Goal: Task Accomplishment & Management: Use online tool/utility

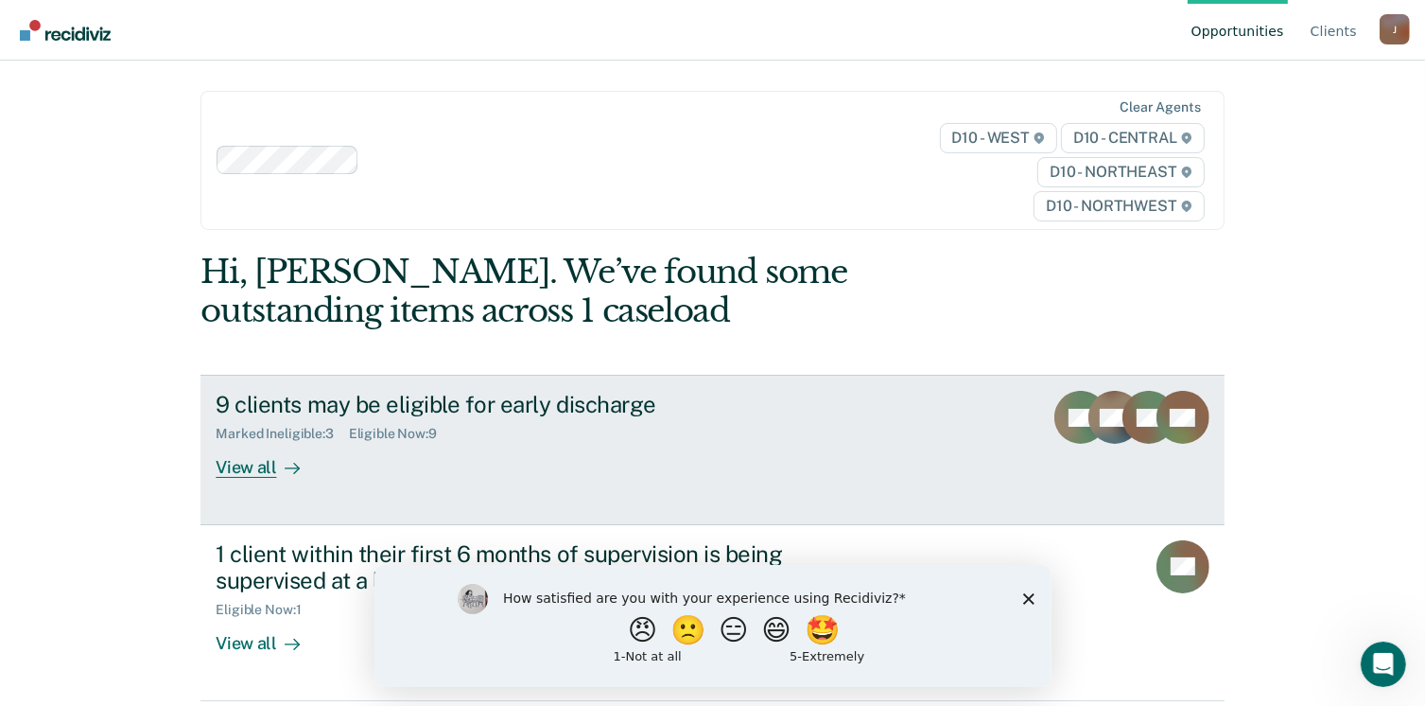
scroll to position [40, 0]
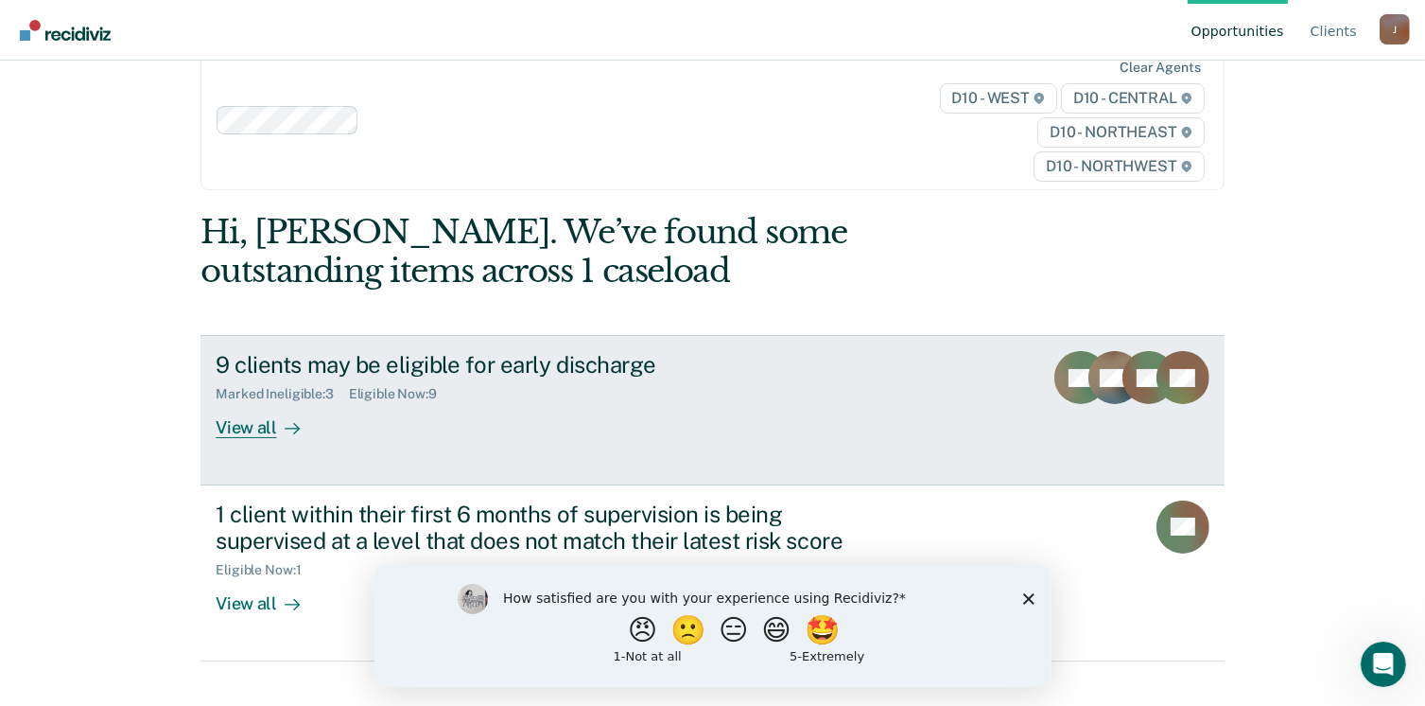
click at [249, 427] on div "View all" at bounding box center [269, 420] width 106 height 37
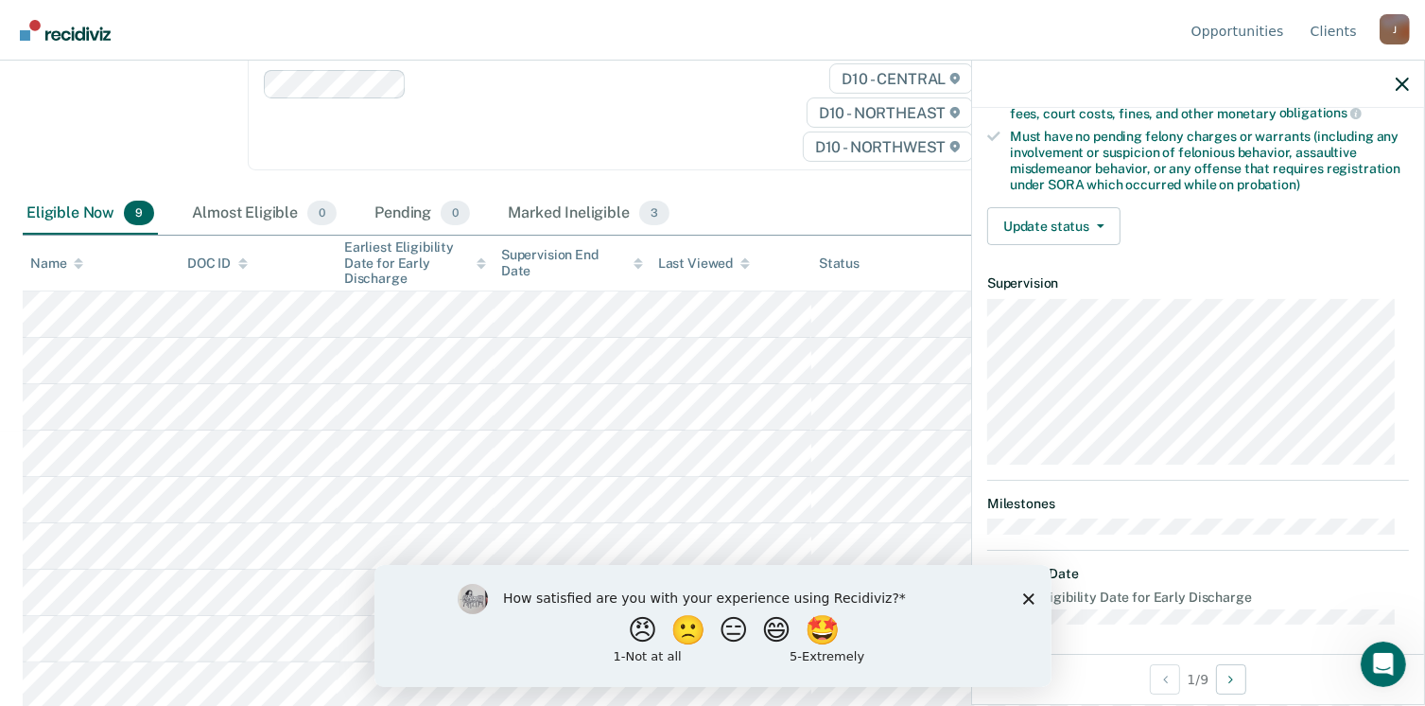
scroll to position [397, 0]
click at [1082, 218] on button "Update status" at bounding box center [1053, 224] width 133 height 38
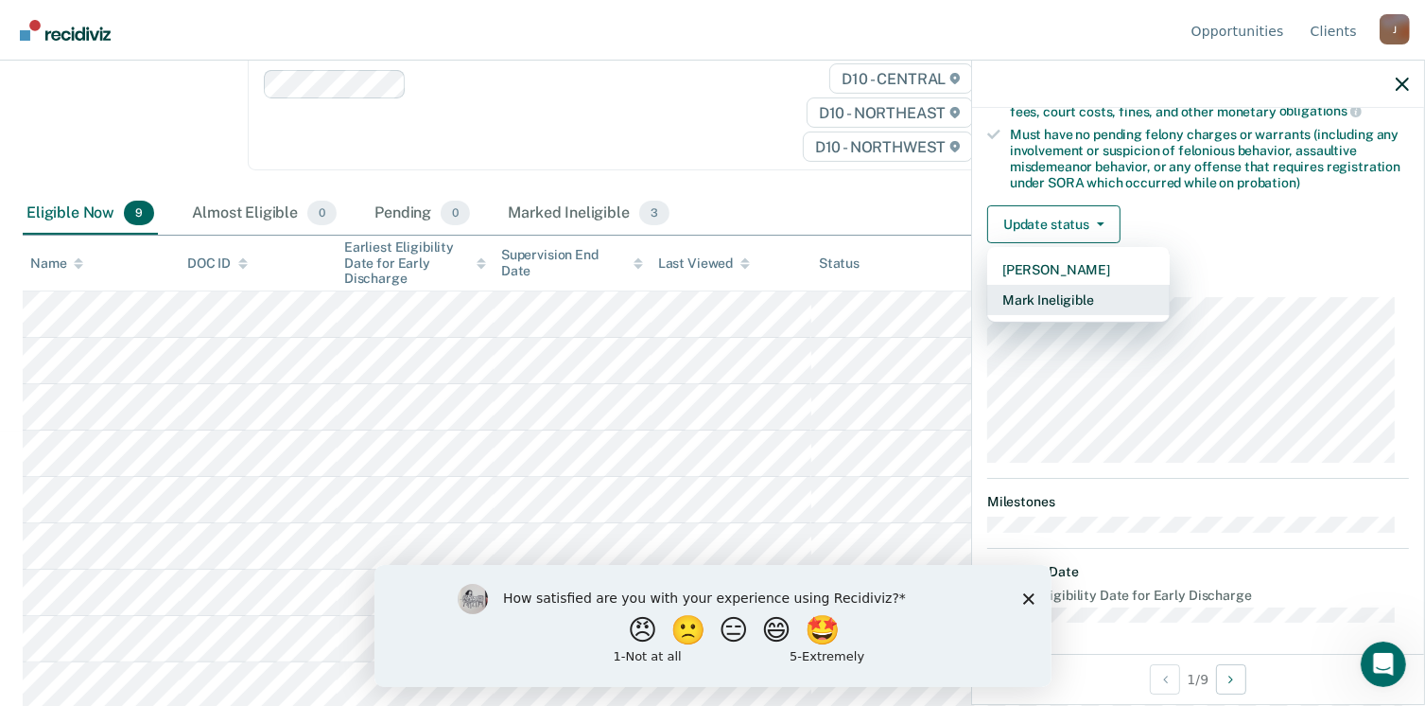
click at [1050, 293] on button "Mark Ineligible" at bounding box center [1078, 300] width 183 height 30
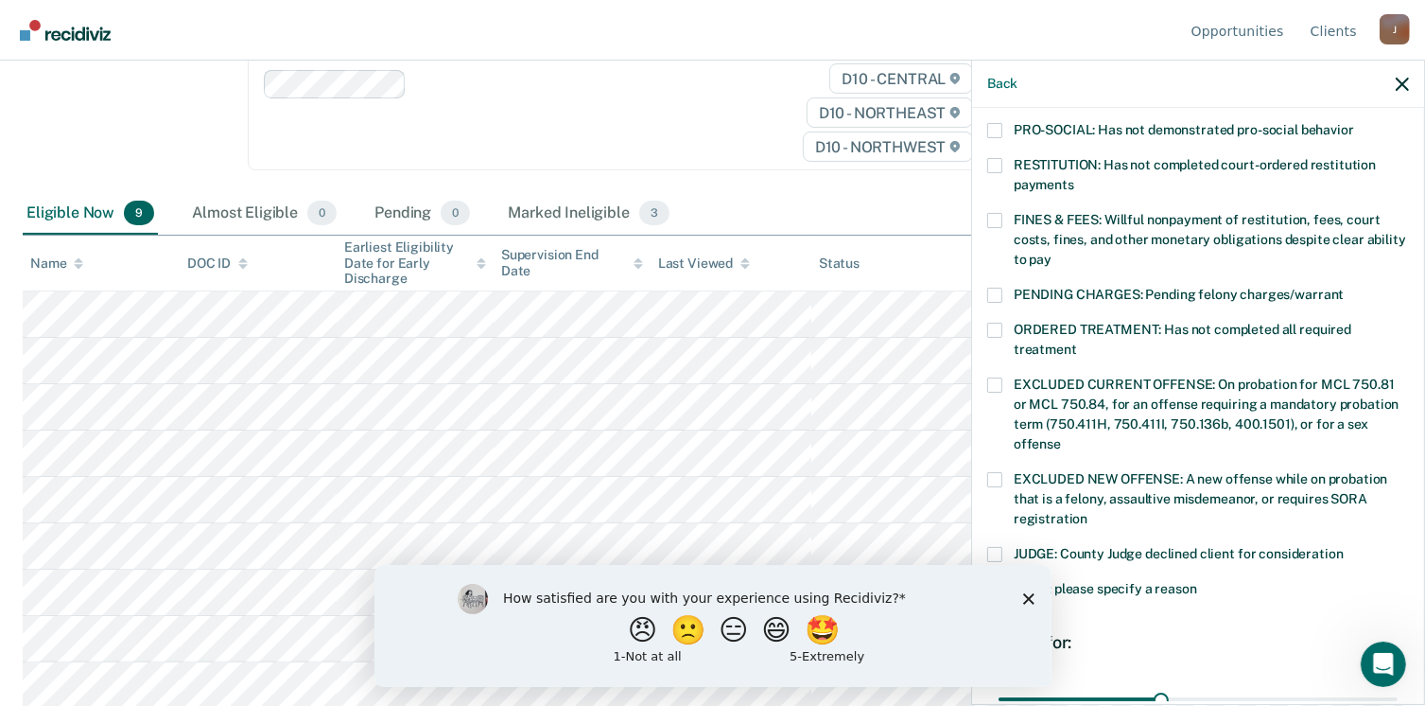
scroll to position [492, 0]
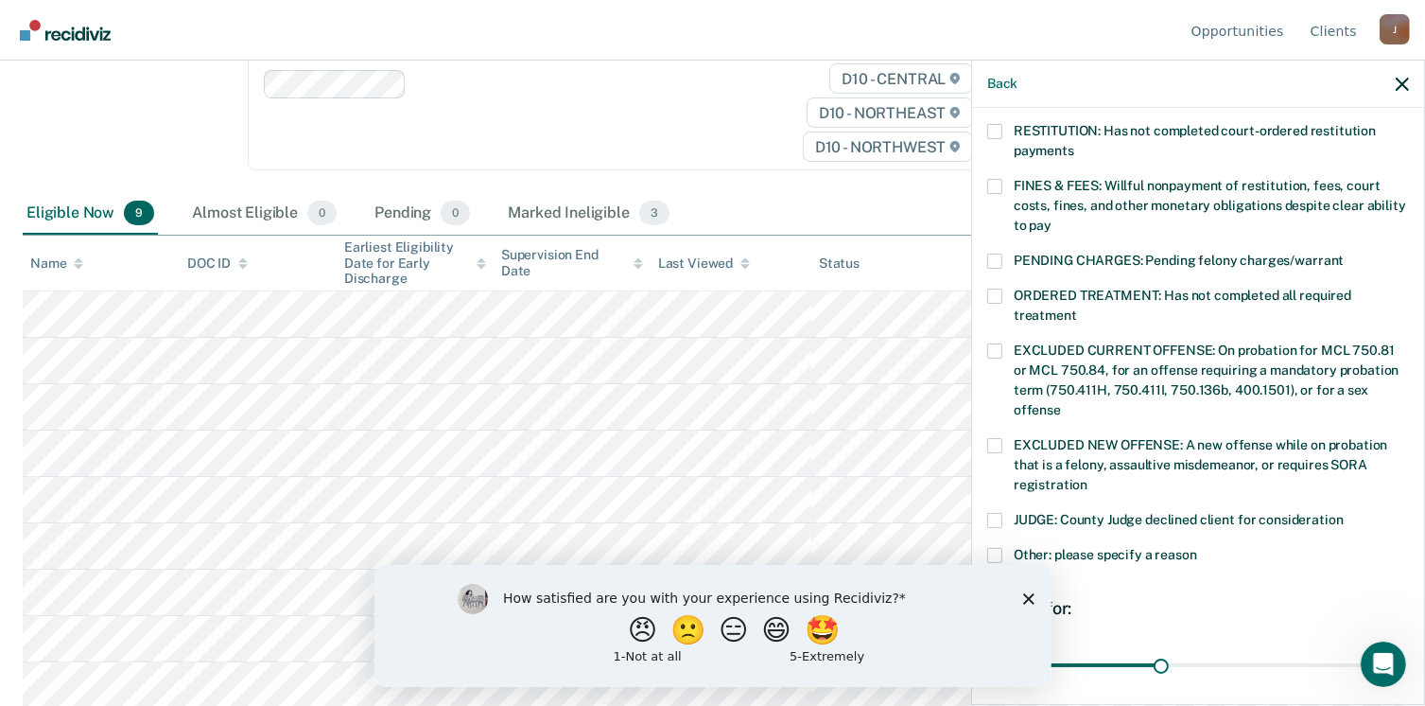
click at [1005, 179] on label "FINES & FEES: Willful nonpayment of restitution, fees, court costs, fines, and …" at bounding box center [1198, 209] width 422 height 60
click at [1052, 218] on input "FINES & FEES: Willful nonpayment of restitution, fees, court costs, fines, and …" at bounding box center [1052, 218] width 0 height 0
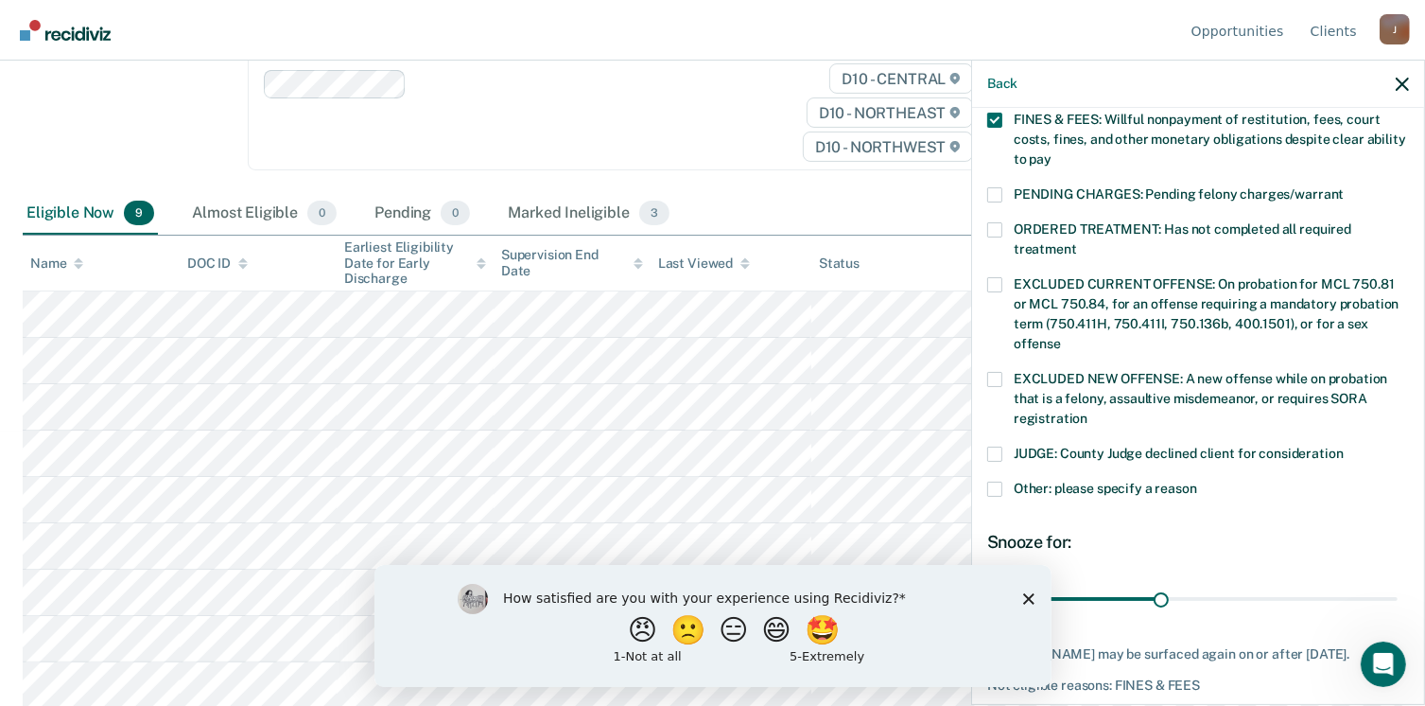
scroll to position [632, 0]
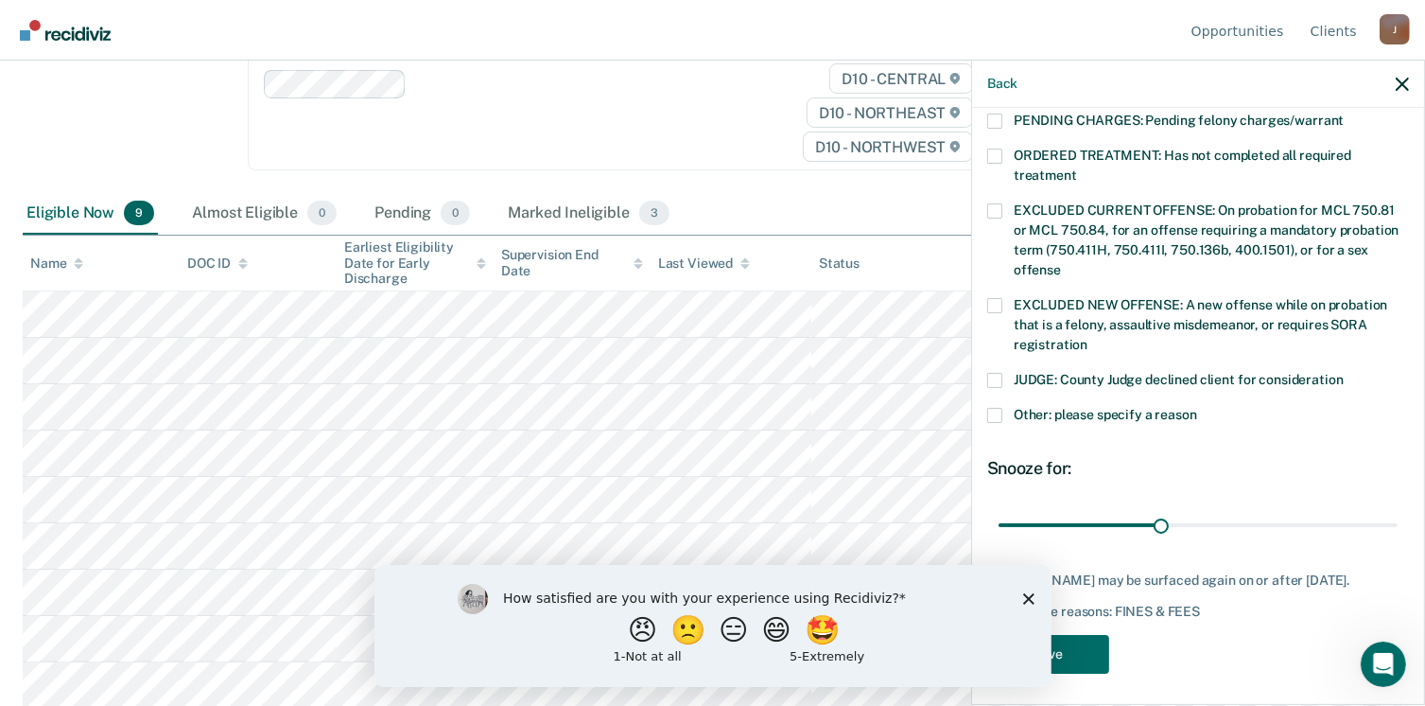
click at [1030, 597] on icon "Close survey" at bounding box center [1027, 597] width 11 height 11
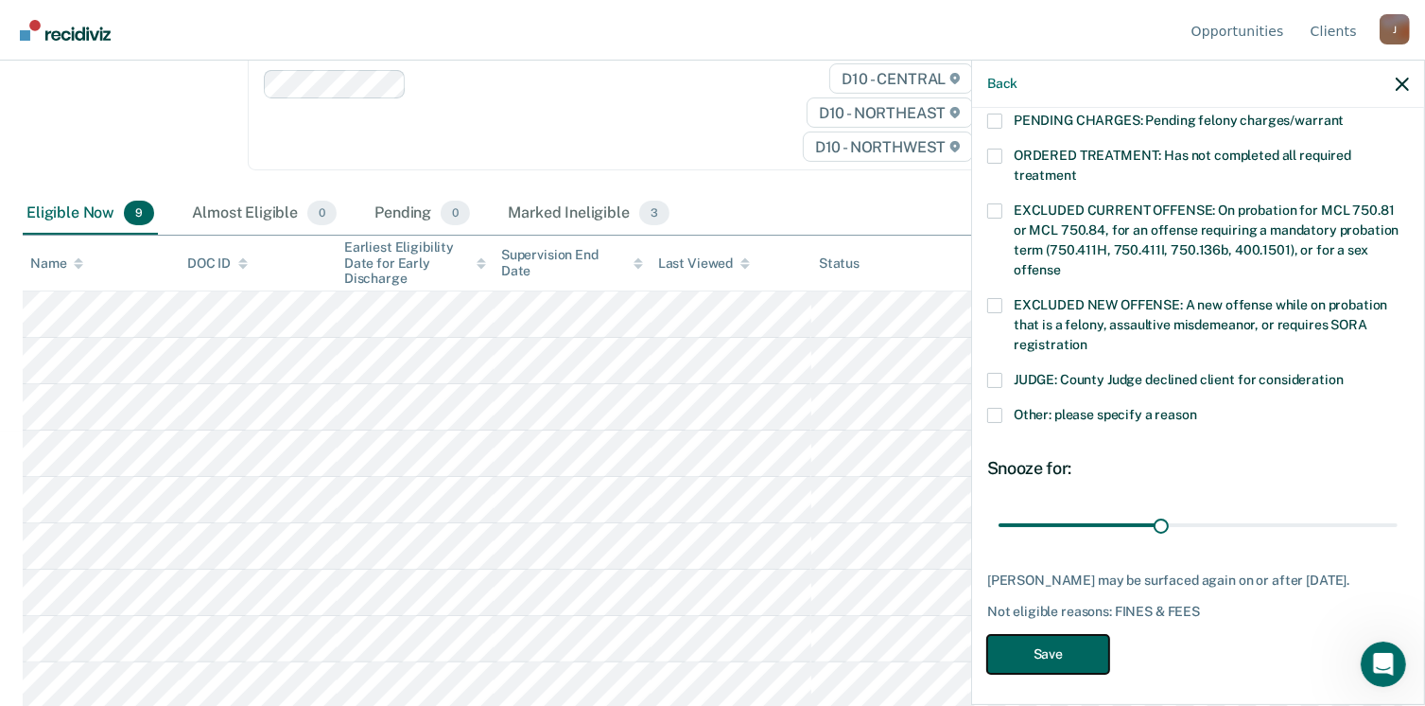
click at [1066, 638] on button "Save" at bounding box center [1048, 654] width 122 height 39
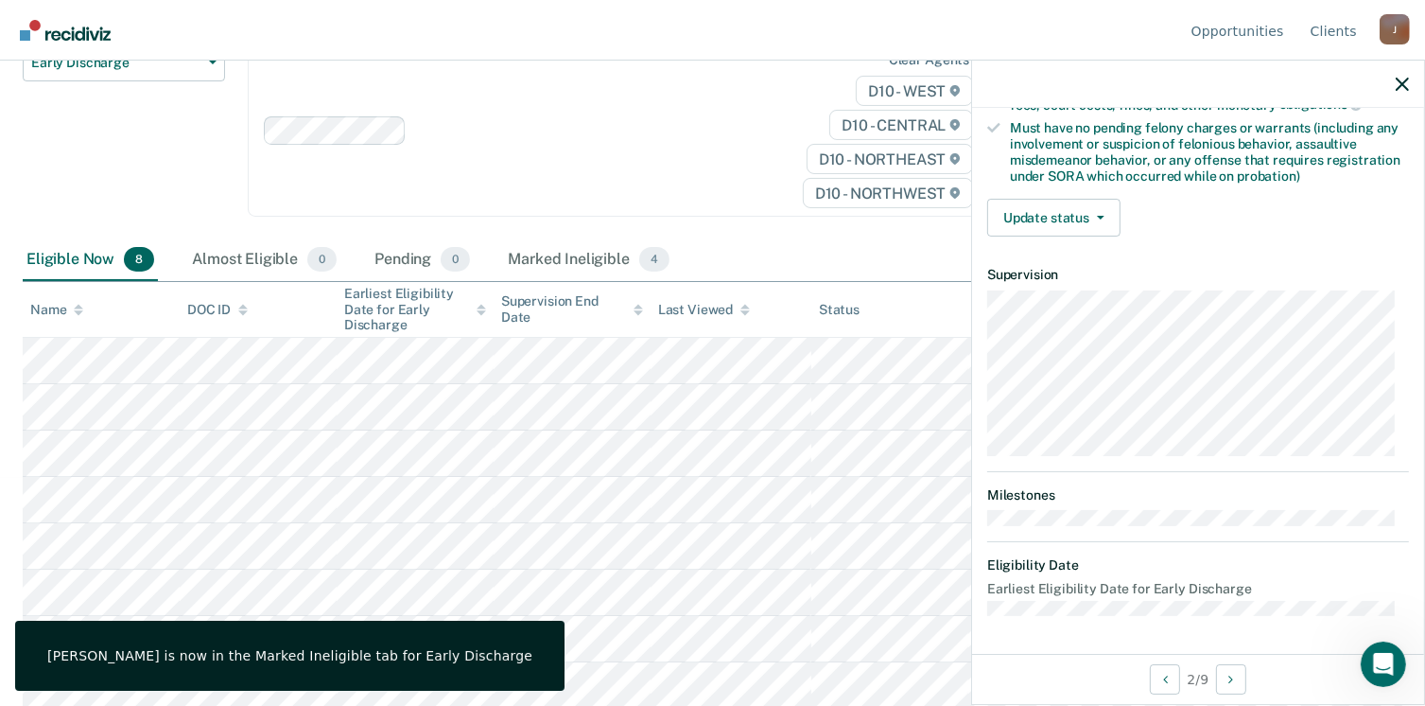
scroll to position [397, 0]
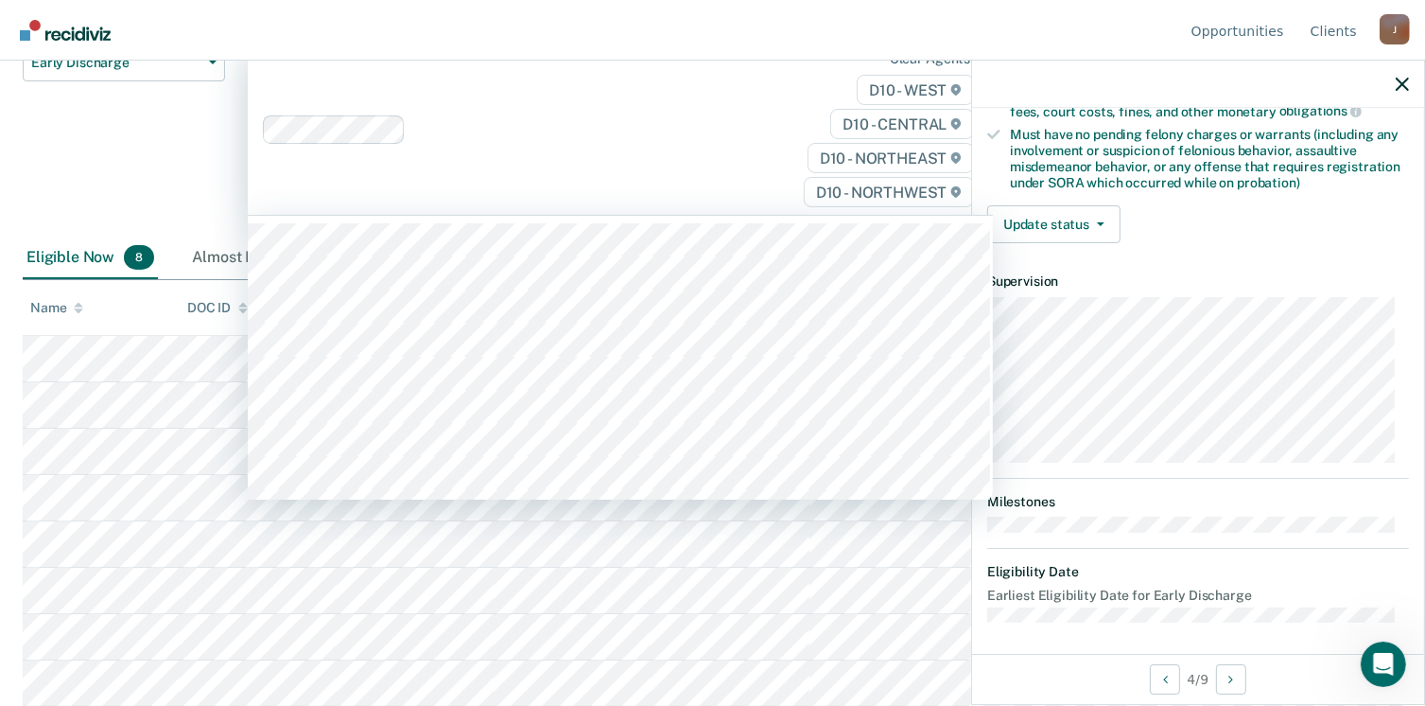
drag, startPoint x: 671, startPoint y: 98, endPoint x: 734, endPoint y: 162, distance: 88.9
click at [672, 97] on div "Clear agents D10 - WEST D10 - CENTRAL D10 - NORTHEAST D10 - NORTHWEST" at bounding box center [620, 129] width 745 height 171
drag, startPoint x: 742, startPoint y: 121, endPoint x: 882, endPoint y: 118, distance: 140.0
click at [785, 117] on div "Clear agents D10 - WEST D10 - CENTRAL D10 - NORTHEAST D10 - NORTHWEST" at bounding box center [620, 129] width 745 height 171
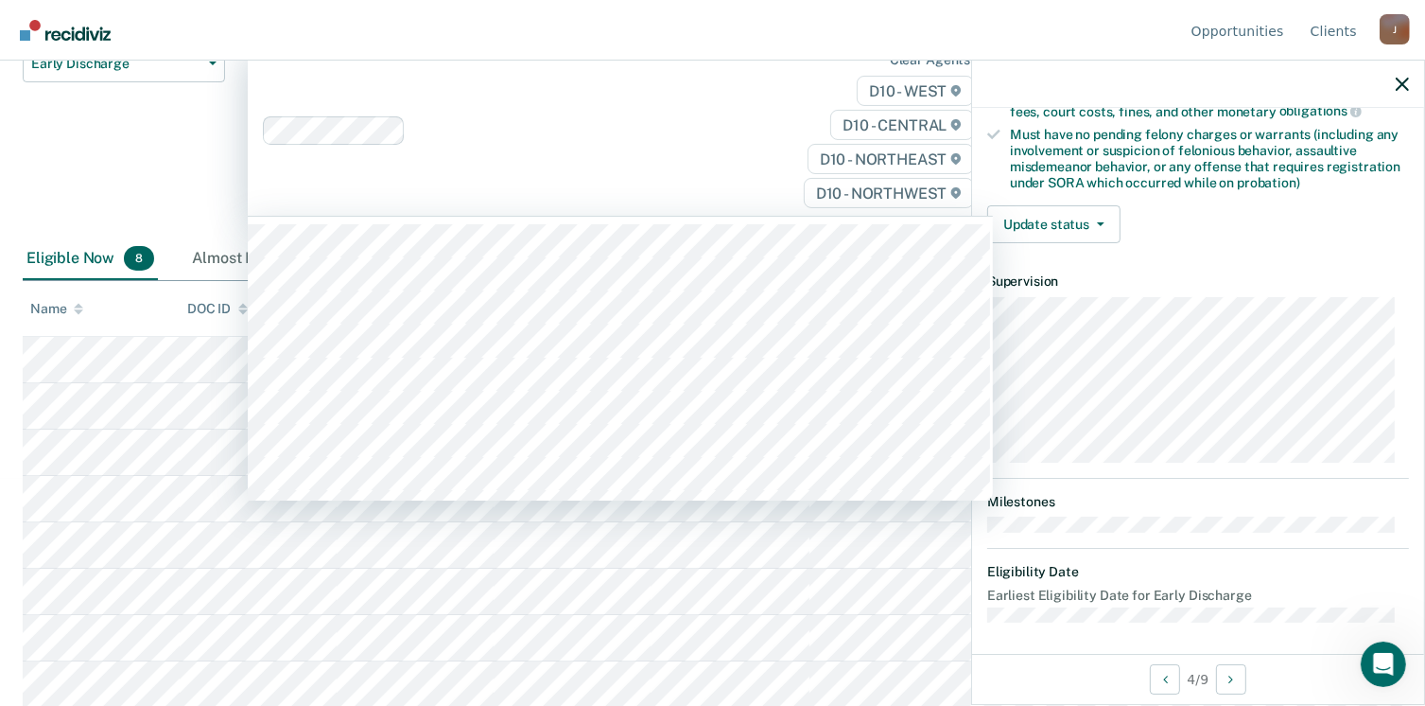
scroll to position [228, 0]
